Goal: Transaction & Acquisition: Purchase product/service

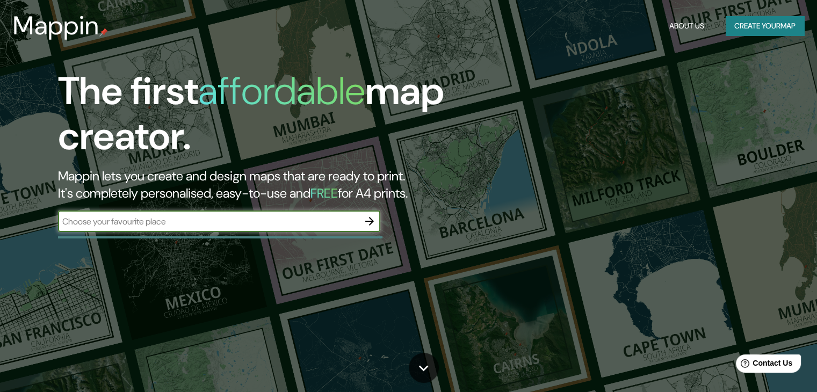
click at [226, 223] on input "text" at bounding box center [208, 222] width 301 height 12
type input "[GEOGRAPHIC_DATA][PERSON_NAME]"
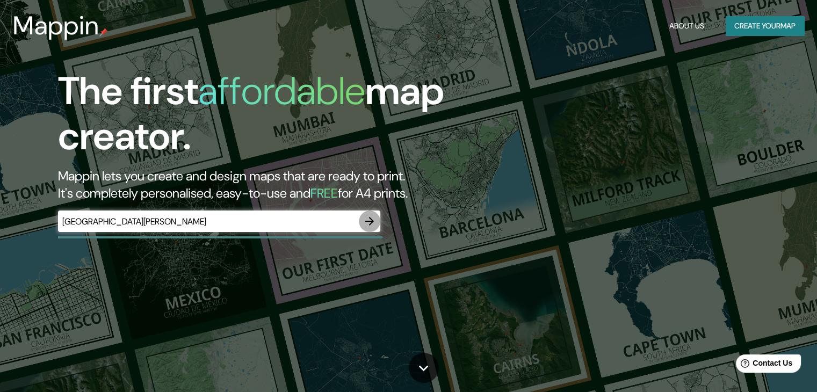
click at [374, 222] on icon "button" at bounding box center [369, 221] width 13 height 13
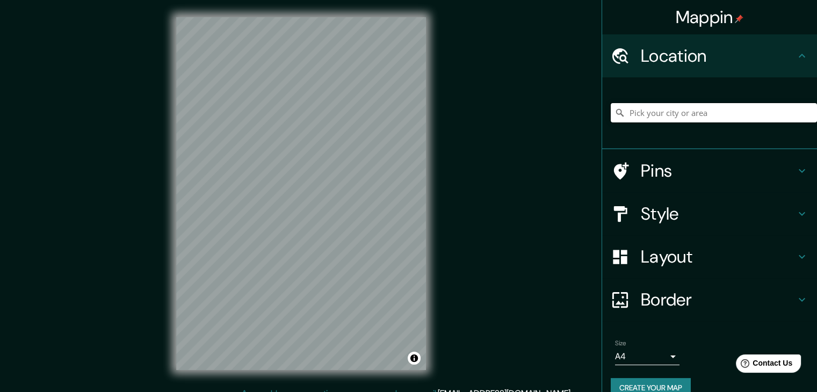
click at [691, 119] on input "Pick your city or area" at bounding box center [714, 112] width 206 height 19
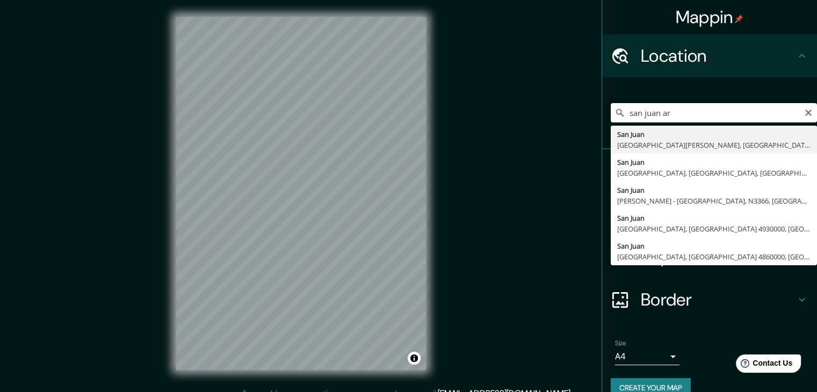
type input "[GEOGRAPHIC_DATA][PERSON_NAME], [GEOGRAPHIC_DATA][PERSON_NAME], [GEOGRAPHIC_DAT…"
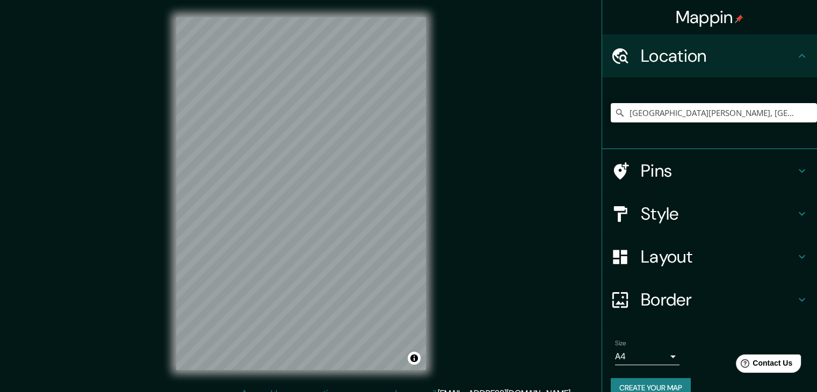
click at [703, 222] on h4 "Style" at bounding box center [718, 213] width 155 height 21
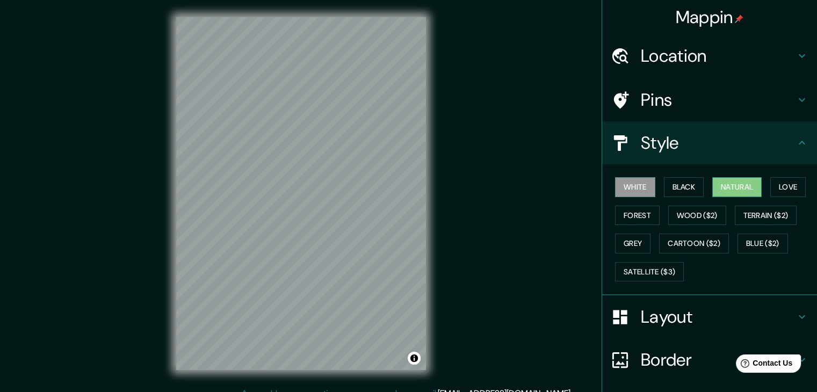
drag, startPoint x: 760, startPoint y: 190, endPoint x: 750, endPoint y: 191, distance: 10.3
click at [760, 189] on div "White Black Natural Love Forest Wood ($2) Terrain ($2) Grey Cartoon ($2) Blue (…" at bounding box center [714, 229] width 206 height 113
click at [738, 191] on button "Natural" at bounding box center [737, 187] width 49 height 20
click at [443, 210] on div "Mappin Location [GEOGRAPHIC_DATA][PERSON_NAME], [GEOGRAPHIC_DATA][PERSON_NAME],…" at bounding box center [408, 202] width 817 height 405
click at [771, 141] on h4 "Style" at bounding box center [718, 142] width 155 height 21
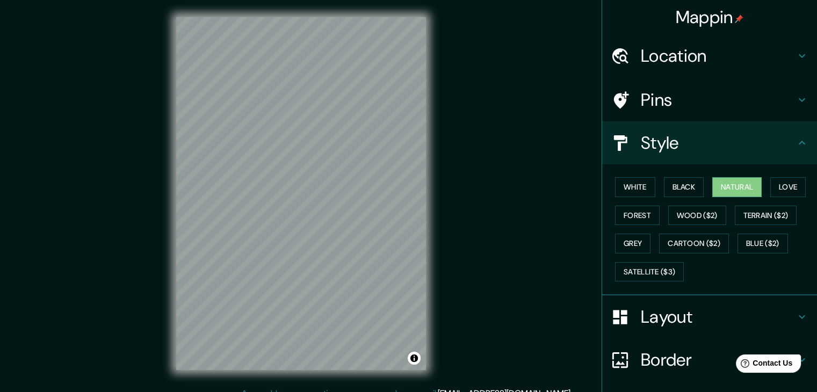
click at [799, 139] on icon at bounding box center [802, 143] width 13 height 13
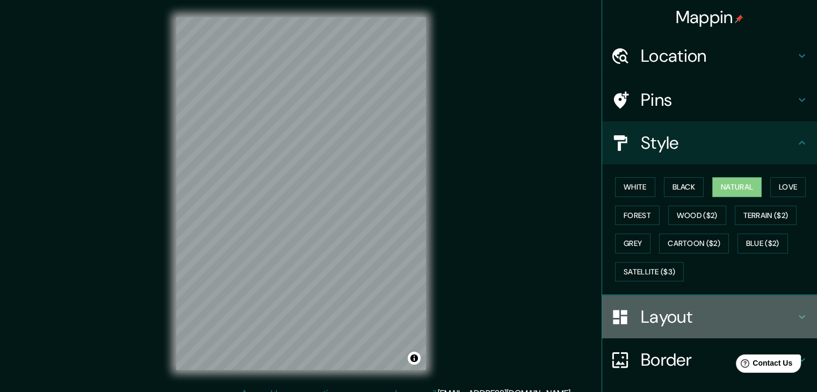
click at [784, 307] on h4 "Layout" at bounding box center [718, 316] width 155 height 21
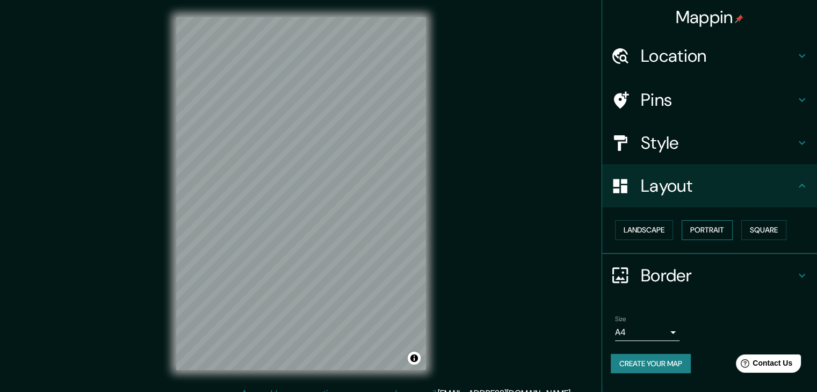
click at [717, 228] on button "Portrait" at bounding box center [707, 230] width 51 height 20
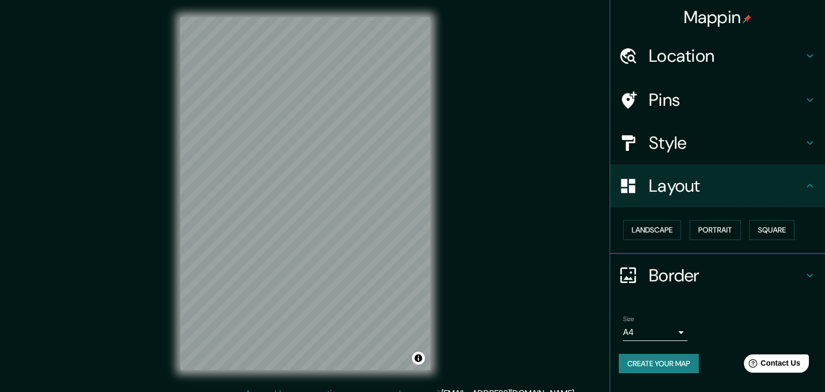
click at [676, 332] on body "Mappin Location [GEOGRAPHIC_DATA][PERSON_NAME], [GEOGRAPHIC_DATA][PERSON_NAME],…" at bounding box center [412, 196] width 825 height 392
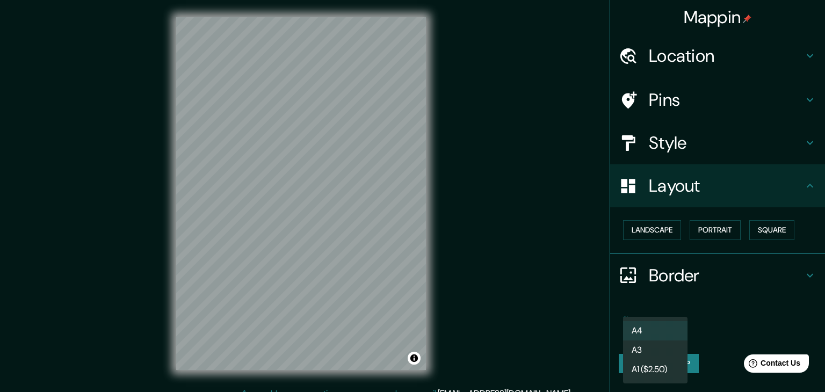
click at [658, 350] on li "A3" at bounding box center [655, 350] width 64 height 19
type input "a4"
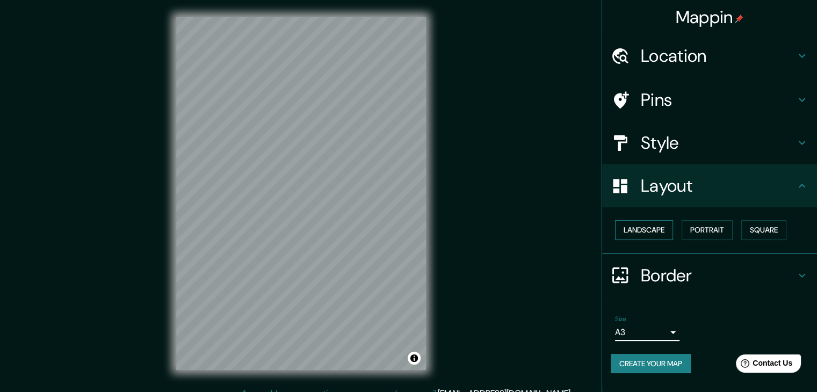
click at [659, 234] on button "Landscape" at bounding box center [644, 230] width 58 height 20
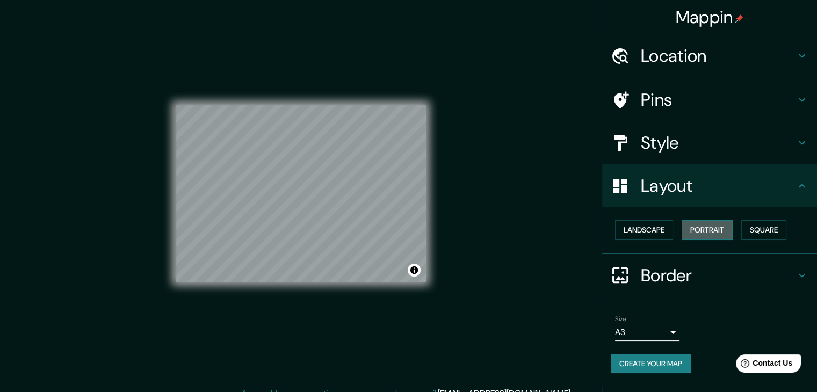
click at [726, 234] on button "Portrait" at bounding box center [707, 230] width 51 height 20
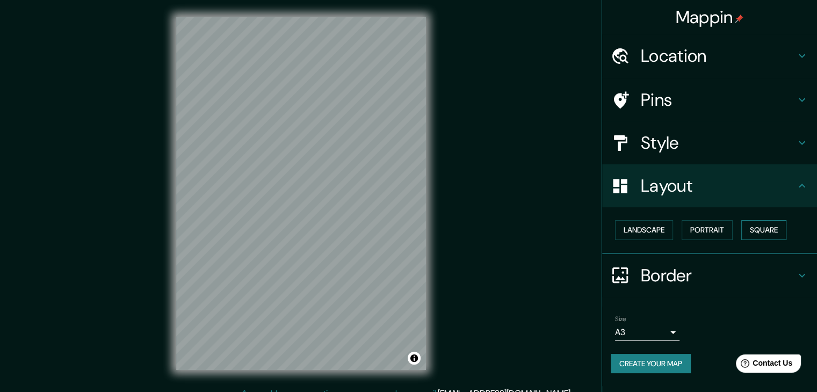
click at [759, 233] on button "Square" at bounding box center [764, 230] width 45 height 20
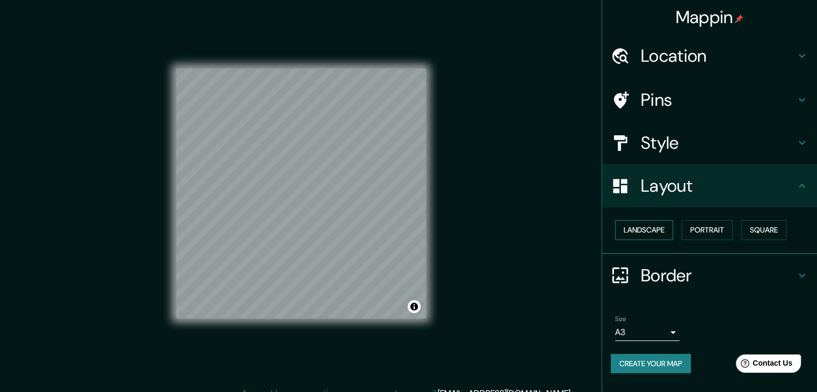
click at [662, 231] on button "Landscape" at bounding box center [644, 230] width 58 height 20
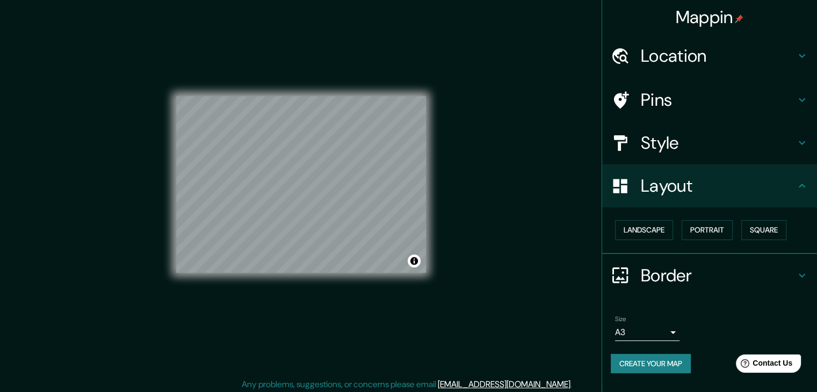
scroll to position [12, 0]
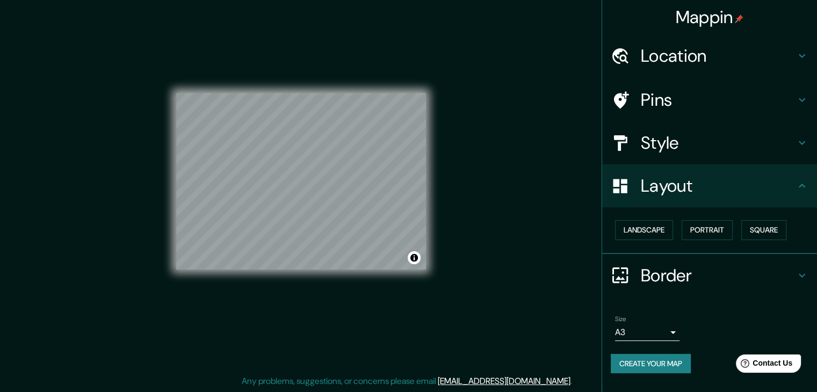
click at [671, 366] on button "Create your map" at bounding box center [651, 364] width 80 height 20
